Goal: Find specific page/section: Find specific page/section

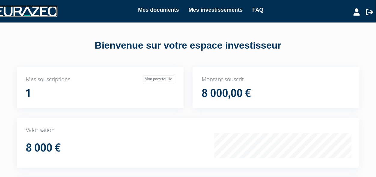
click at [27, 11] on img at bounding box center [26, 11] width 62 height 11
click at [354, 13] on icon at bounding box center [356, 11] width 6 height 7
click at [33, 14] on img at bounding box center [26, 11] width 62 height 11
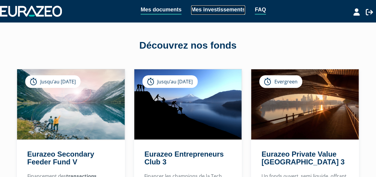
click at [203, 9] on link "Mes investissements" at bounding box center [218, 9] width 54 height 9
